Goal: Unclear

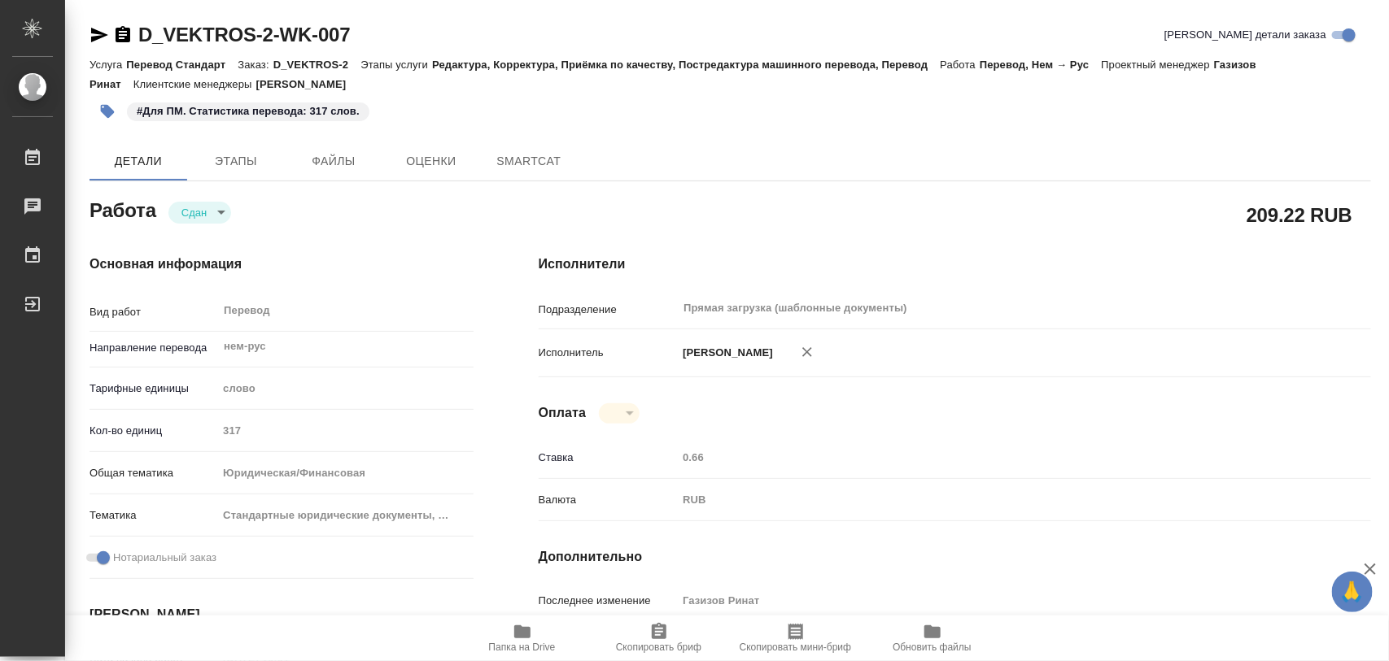
type textarea "x"
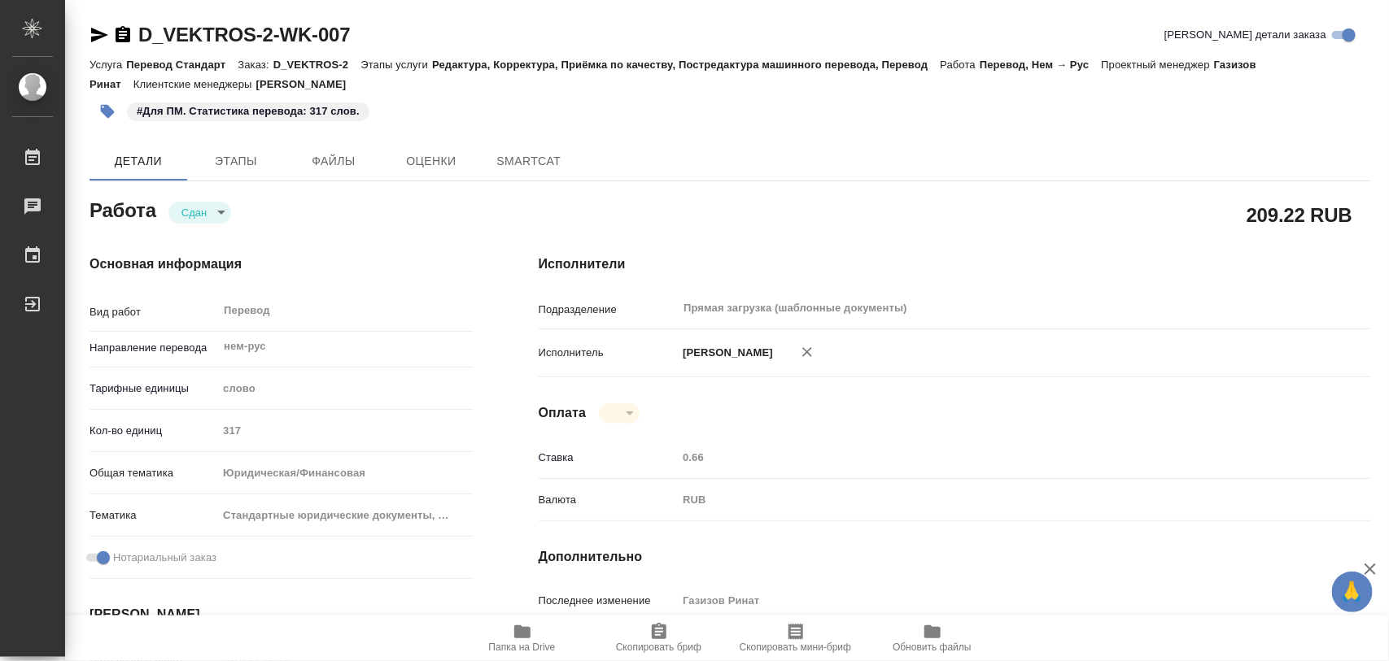
type textarea "x"
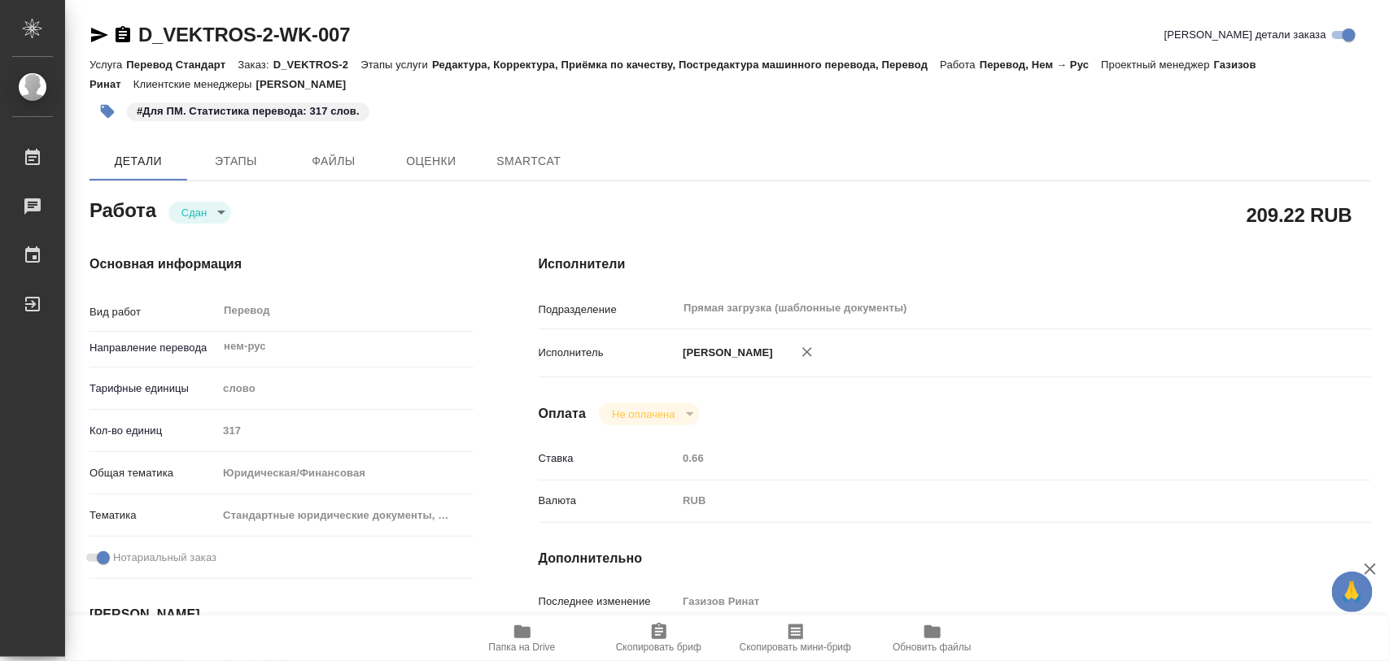
type textarea "x"
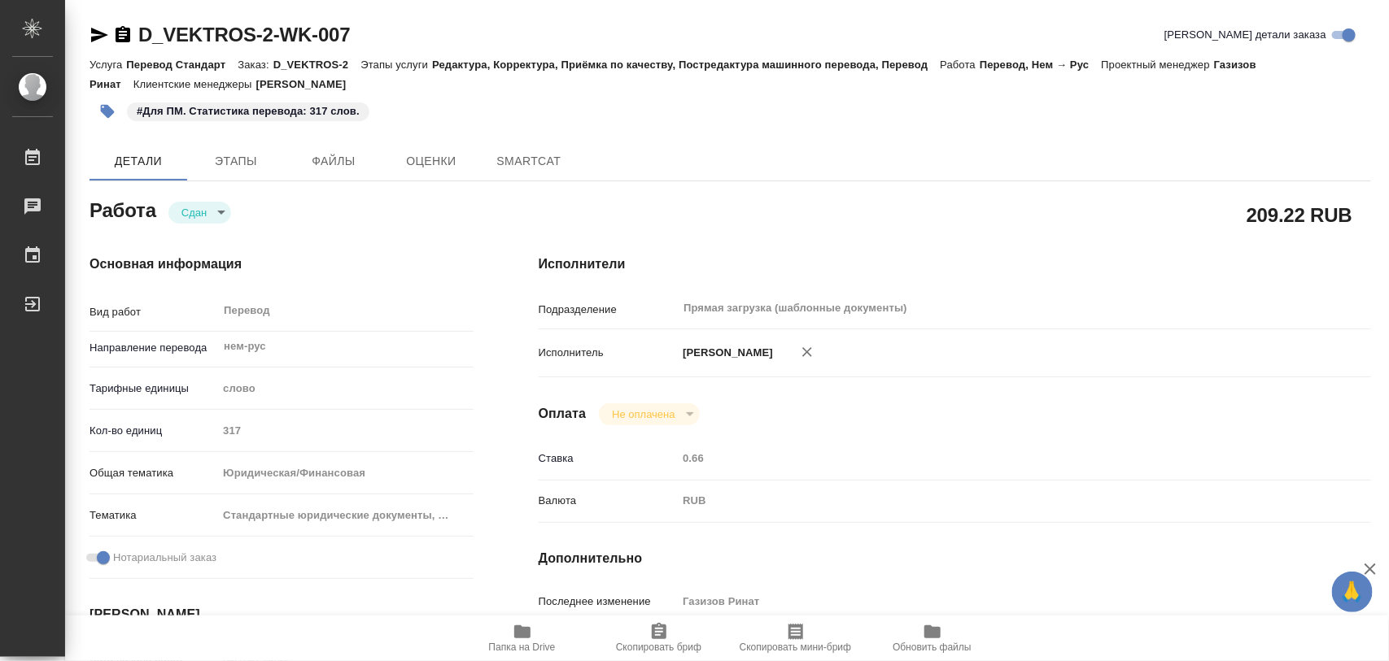
type textarea "x"
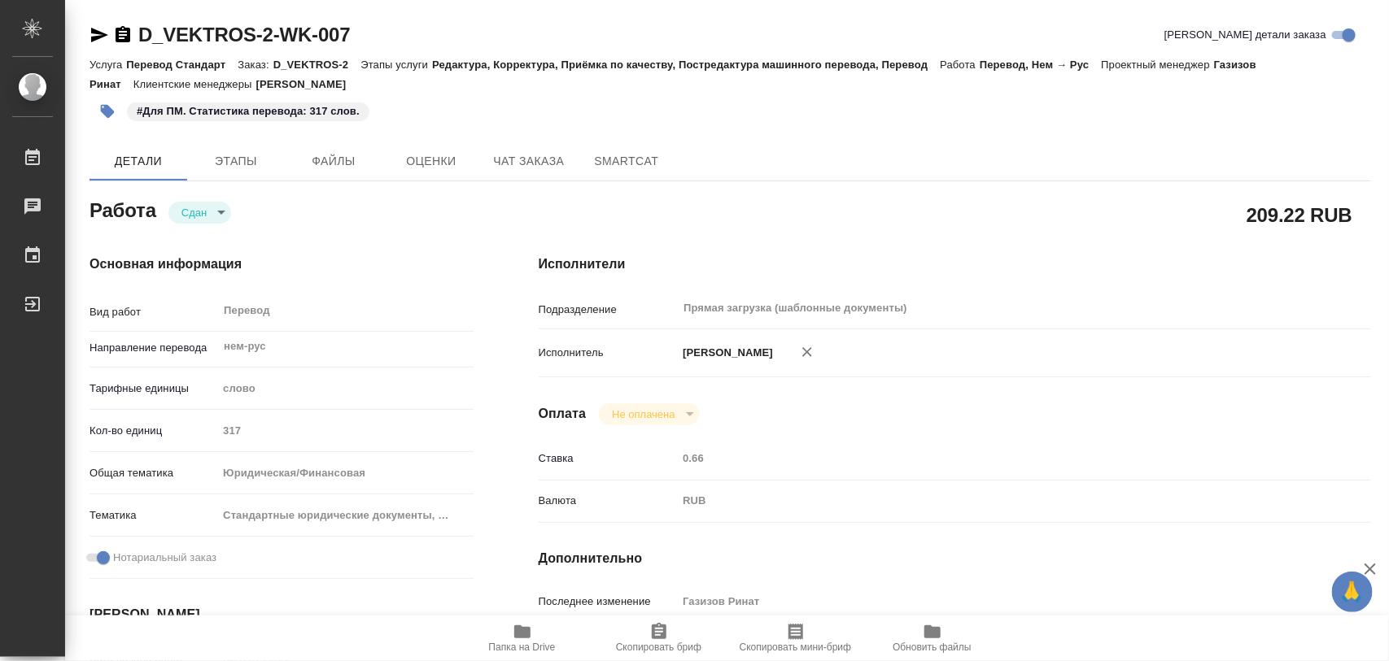
type textarea "x"
